Goal: Task Accomplishment & Management: Manage account settings

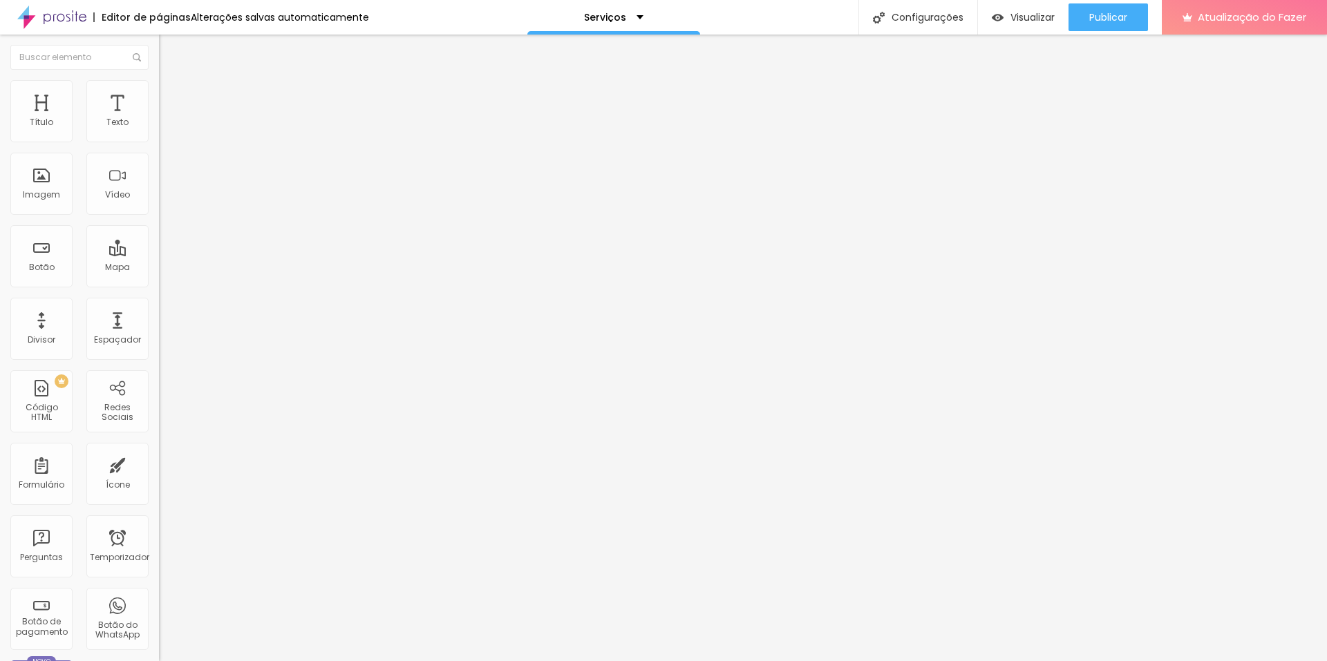
click at [159, 283] on input "https://www.soutomaiorfotografia.com/ensaiofotografico" at bounding box center [242, 276] width 166 height 14
paste input "https://www.soutomaiorfotografia.com/corporativ"
type input "[URL][DOMAIN_NAME]"
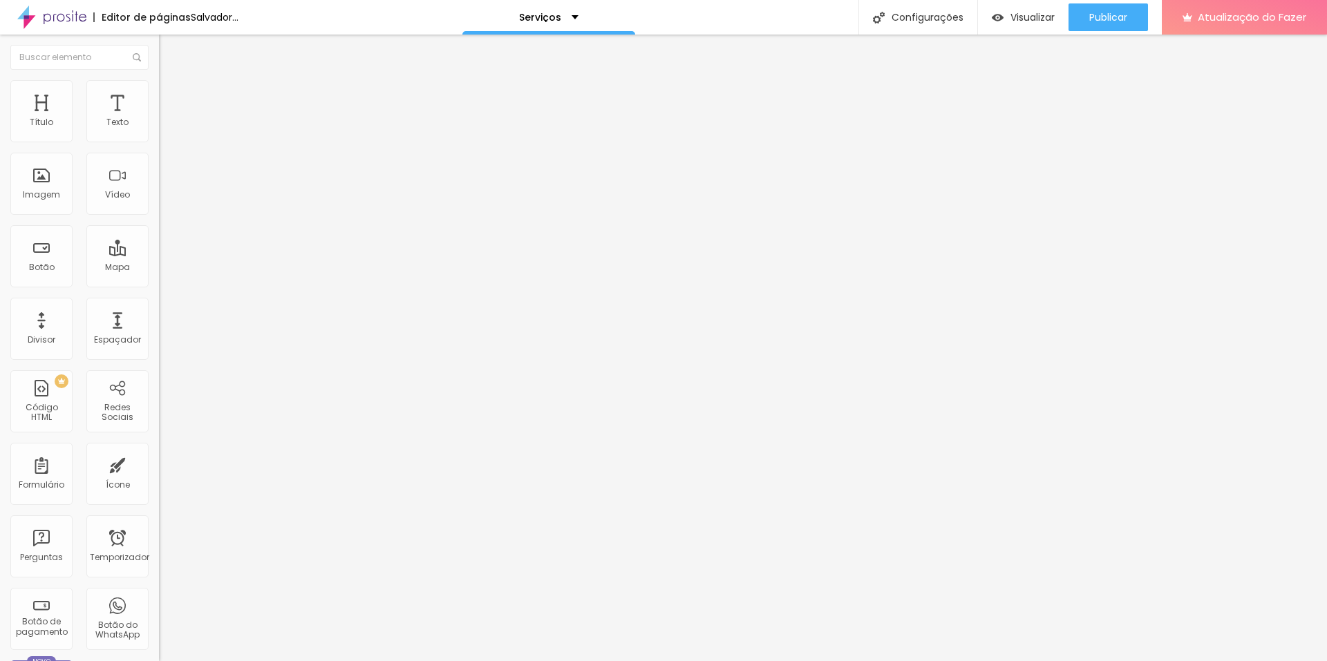
click at [159, 283] on input "https://www.soutomaiorfotografia.com/ensaiofotografico" at bounding box center [242, 276] width 166 height 14
paste input "https://www.soutomaiorfotografia.com/corporativ"
type input "[URL][DOMAIN_NAME]"
click at [159, 462] on div "Editar nulo Conteúdo Estilo Avançado Trocar imagem Descrição da imagem (Alt) En…" at bounding box center [238, 348] width 159 height 627
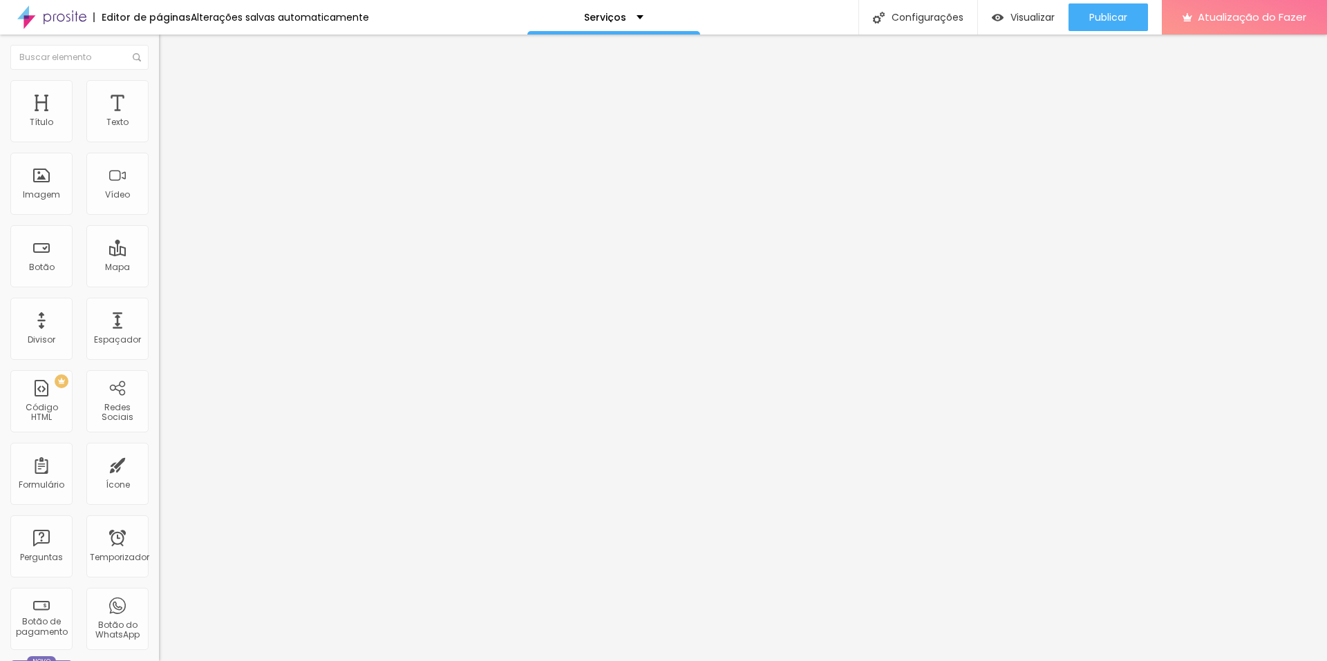
scroll to position [0, 0]
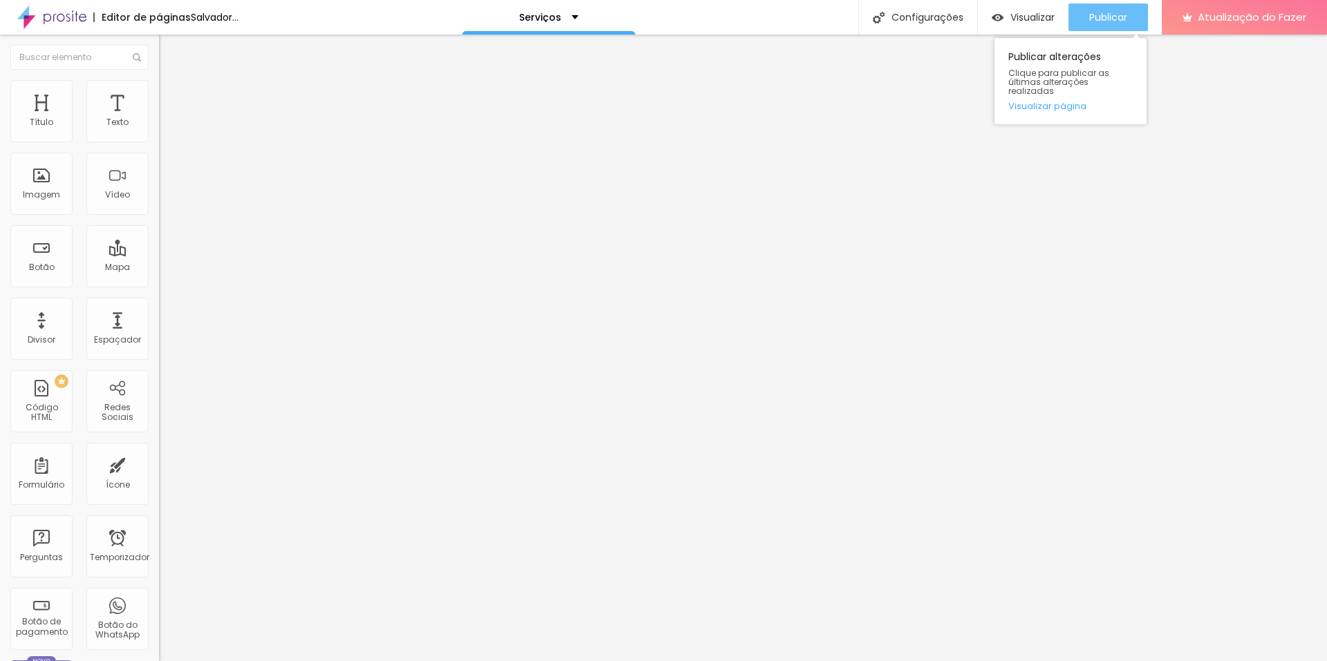
click at [1114, 15] on font "Publicar" at bounding box center [1108, 17] width 38 height 14
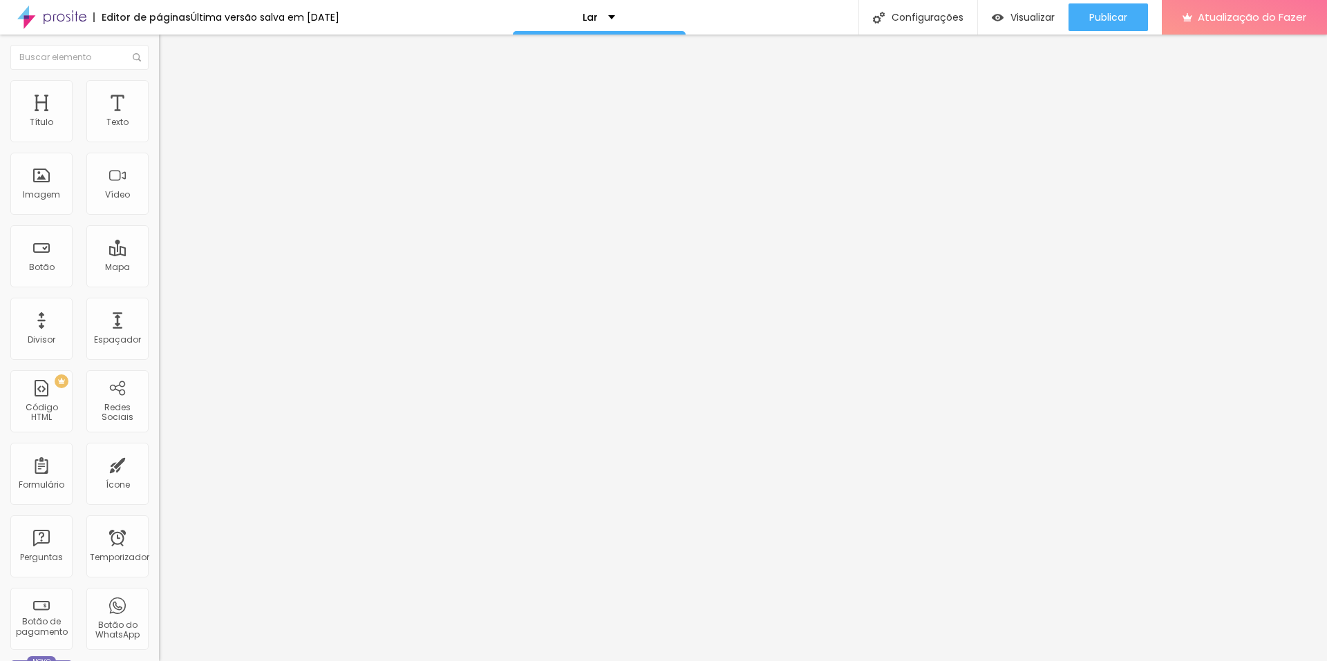
scroll to position [0, 94]
click at [159, 283] on input "[URL][DOMAIN_NAME]" at bounding box center [242, 276] width 166 height 14
